Goal: Find specific page/section

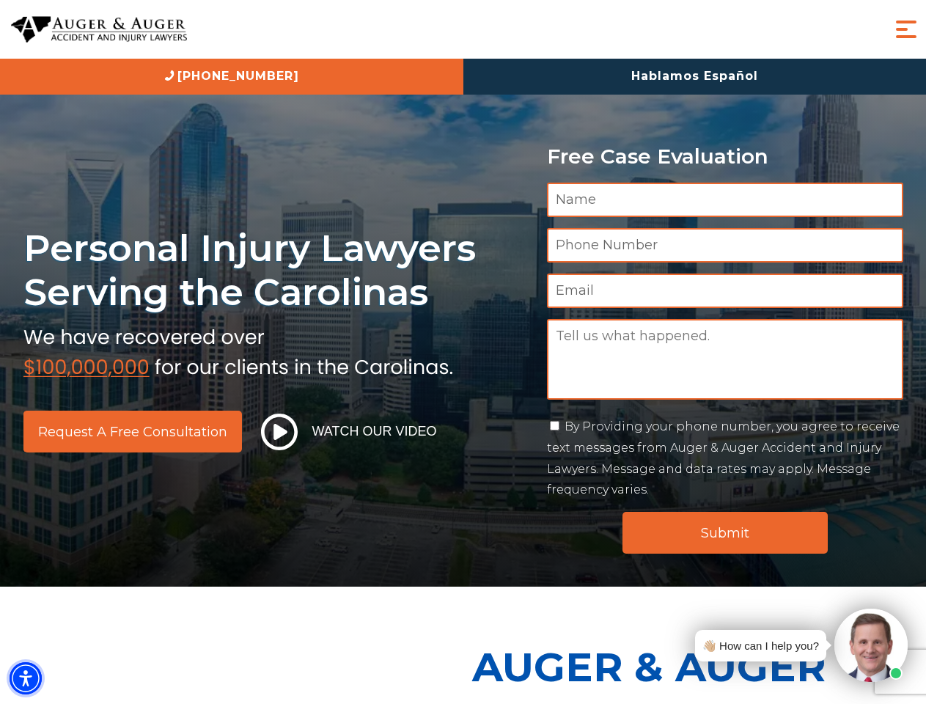
click at [26, 678] on img "Accessibility Menu" at bounding box center [26, 678] width 32 height 32
